Goal: Transaction & Acquisition: Purchase product/service

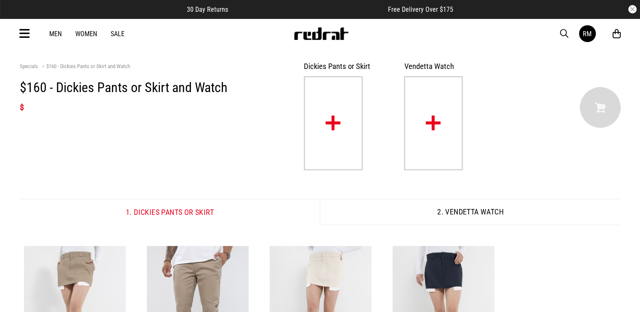
click at [479, 212] on button "2. Vendetta Watch" at bounding box center [470, 212] width 301 height 26
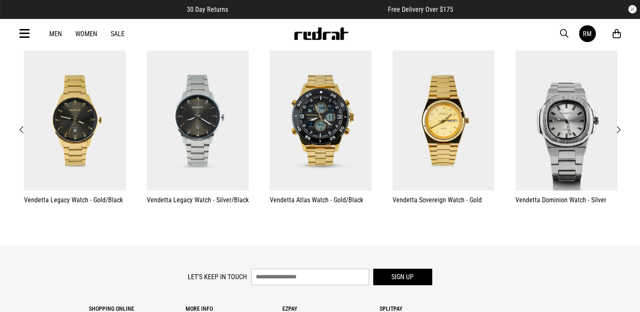
scroll to position [211, 0]
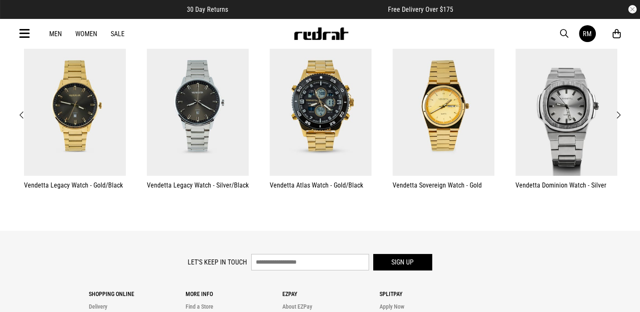
click at [621, 115] on button "Next" at bounding box center [618, 115] width 11 height 11
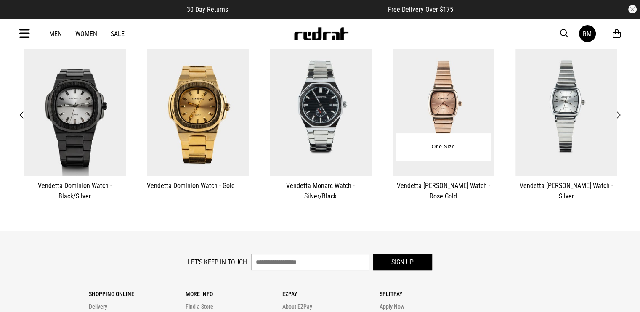
click at [468, 115] on img at bounding box center [444, 106] width 102 height 141
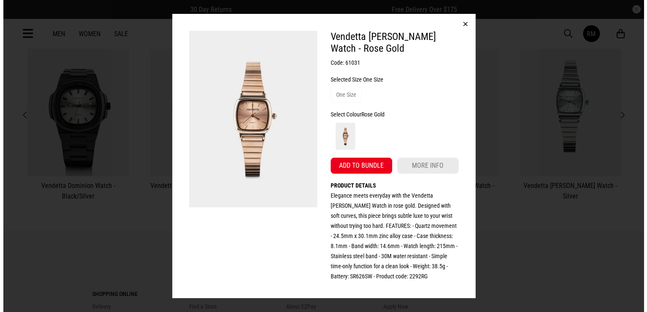
scroll to position [0, 0]
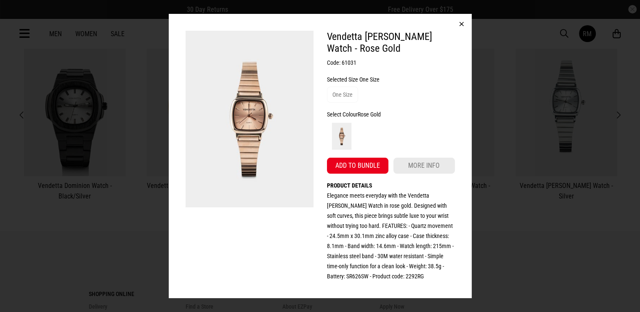
click at [246, 75] on img at bounding box center [250, 119] width 128 height 177
click at [274, 168] on img at bounding box center [250, 119] width 128 height 177
click at [272, 117] on img at bounding box center [250, 119] width 128 height 177
click at [358, 117] on div "Select Colour Rose Gold" at bounding box center [391, 114] width 128 height 10
drag, startPoint x: 461, startPoint y: 24, endPoint x: 546, endPoint y: 36, distance: 85.9
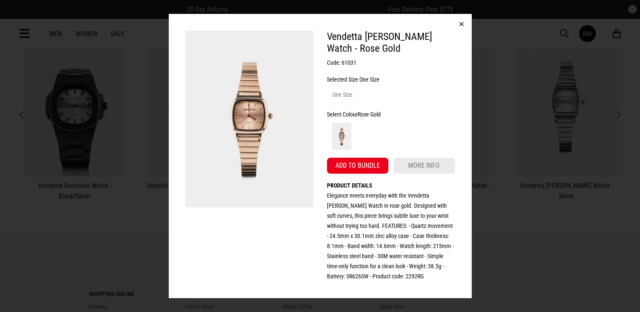
click at [461, 24] on button "button" at bounding box center [462, 24] width 20 height 20
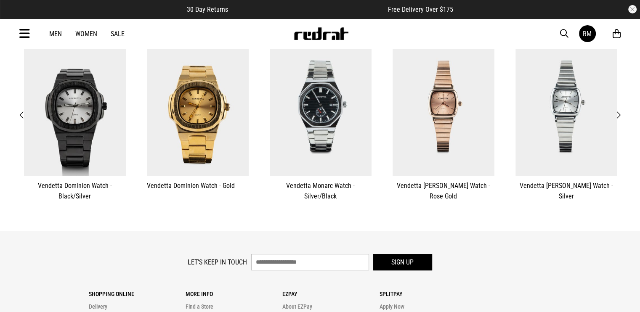
click at [563, 30] on span "button" at bounding box center [564, 34] width 8 height 10
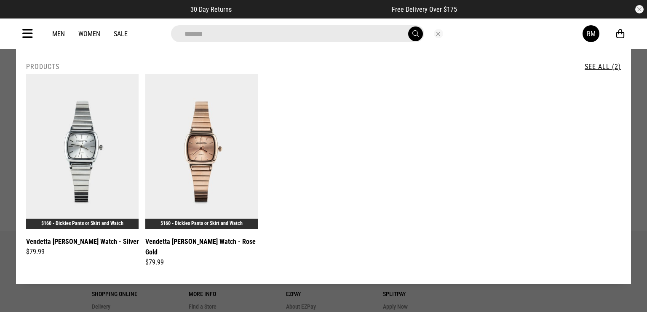
type input "*******"
